Goal: Information Seeking & Learning: Learn about a topic

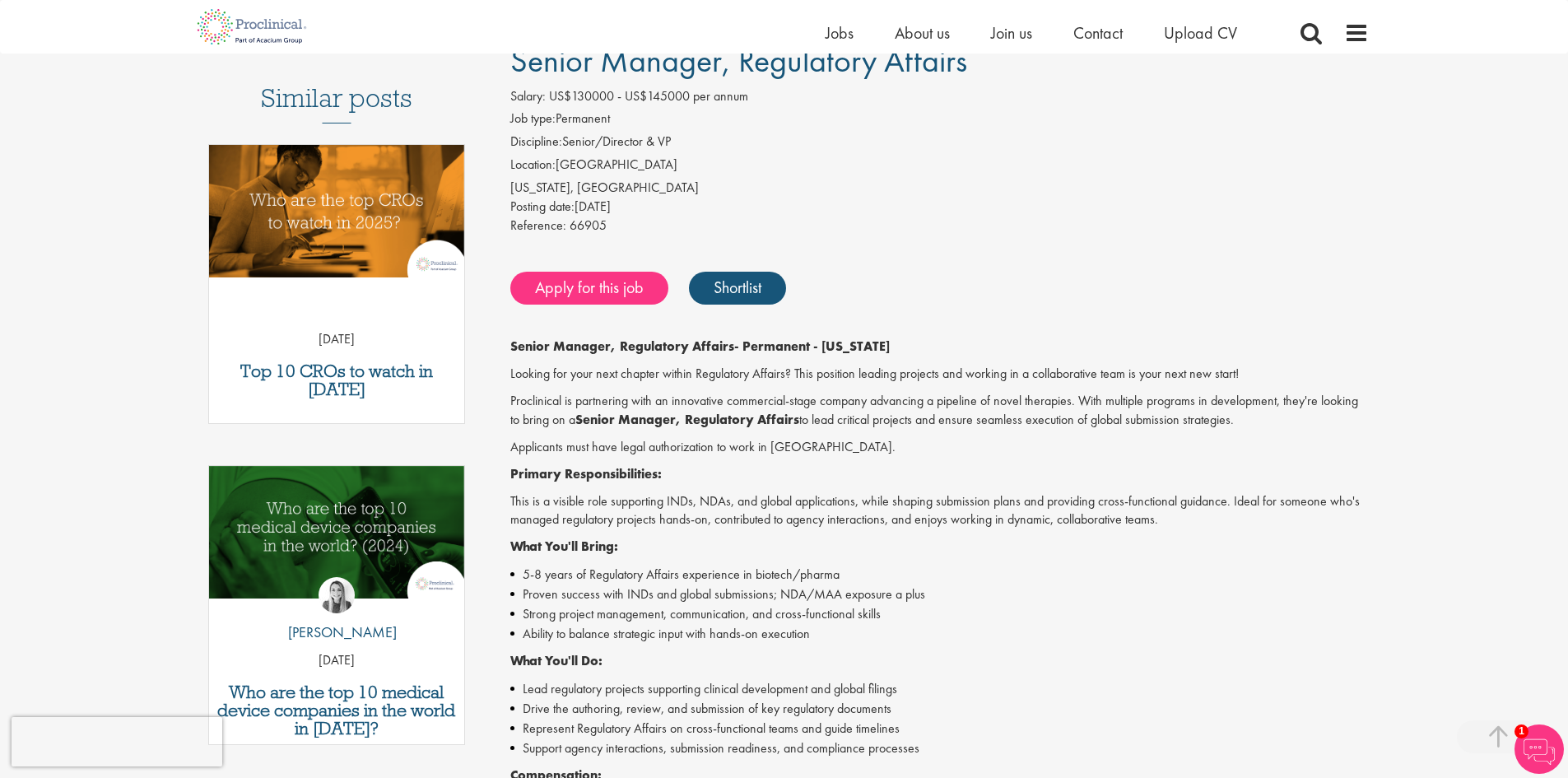
scroll to position [135, 0]
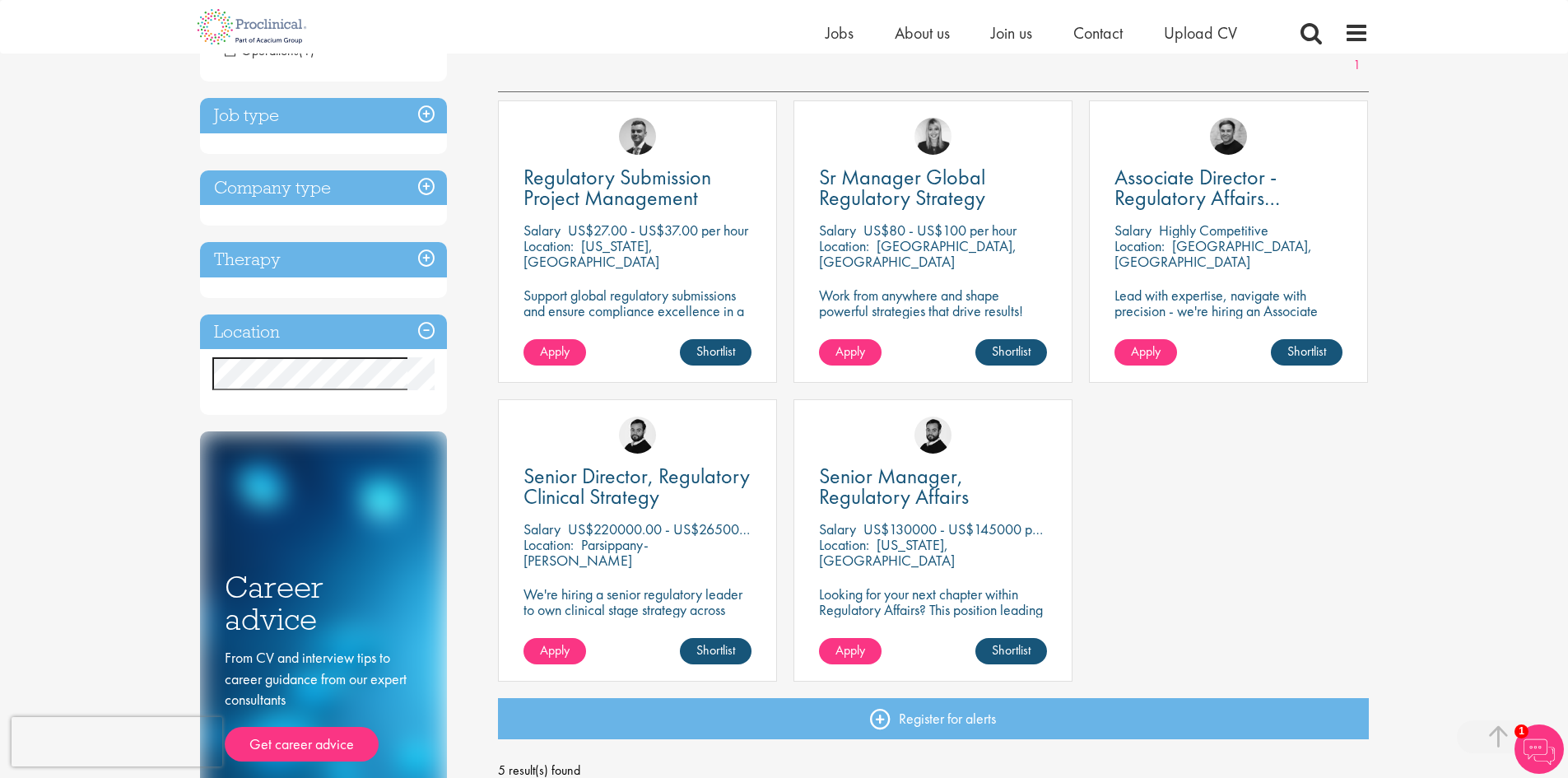
scroll to position [266, 0]
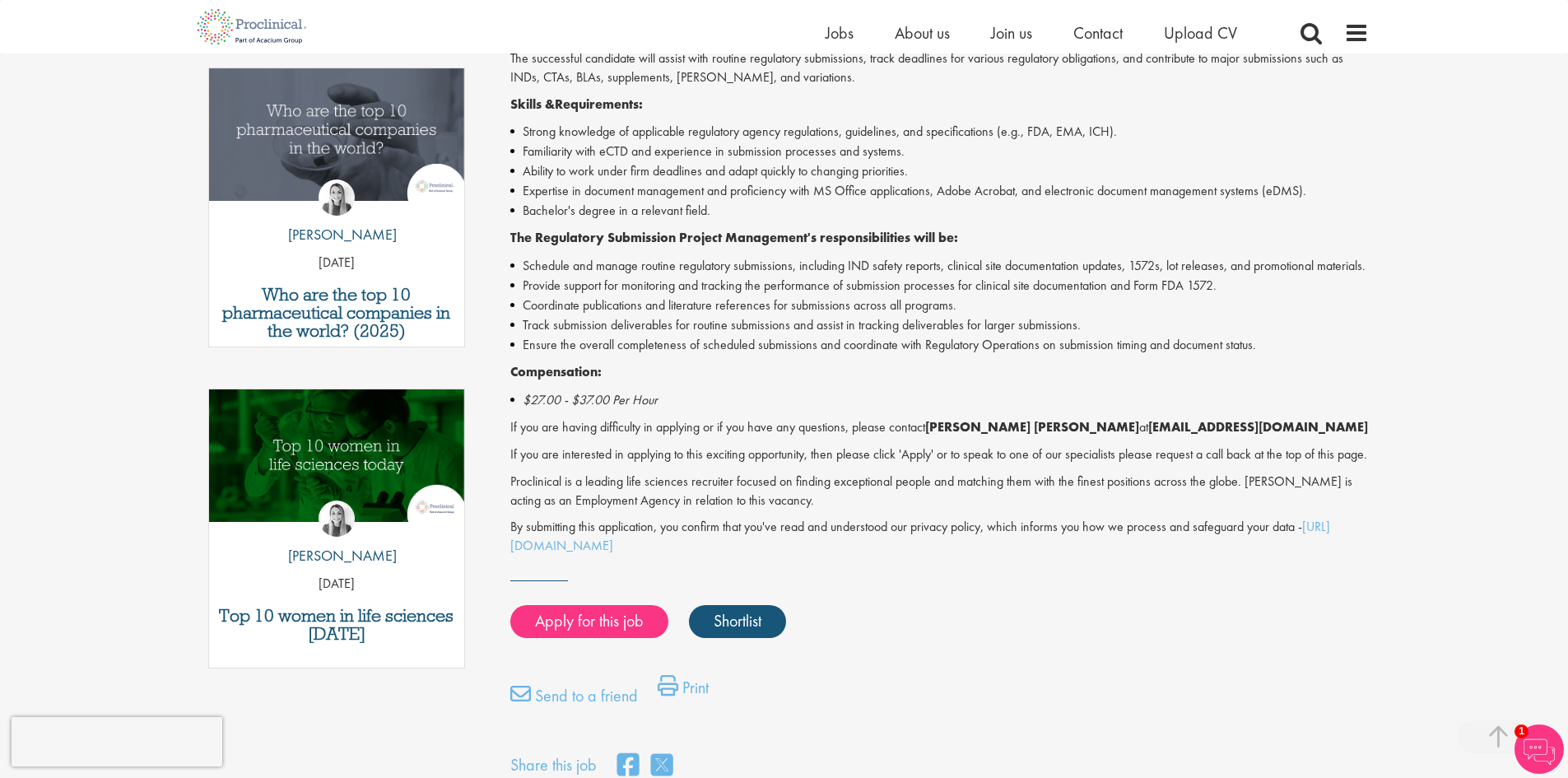
scroll to position [532, 0]
